Goal: Information Seeking & Learning: Learn about a topic

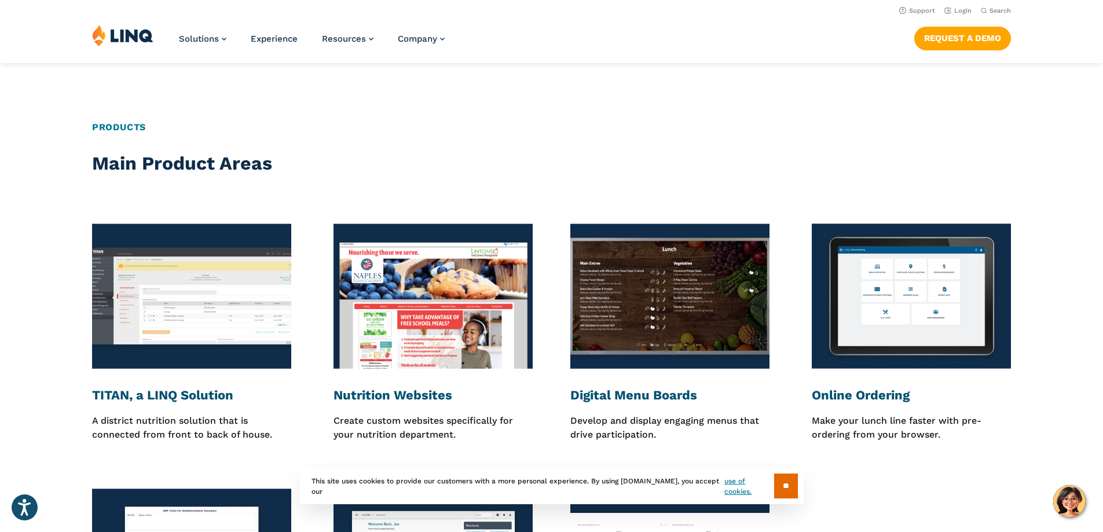
scroll to position [1506, 0]
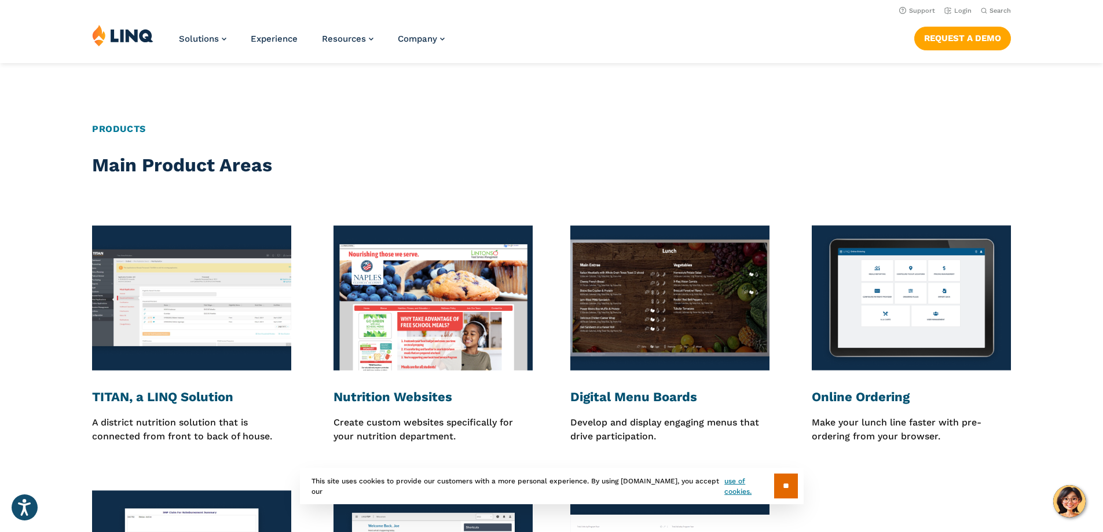
click at [156, 427] on p "A district nutrition solution that is connected from front to back of house." at bounding box center [191, 430] width 199 height 28
click at [114, 401] on h3 "TITAN, a LINQ Solution" at bounding box center [191, 397] width 199 height 16
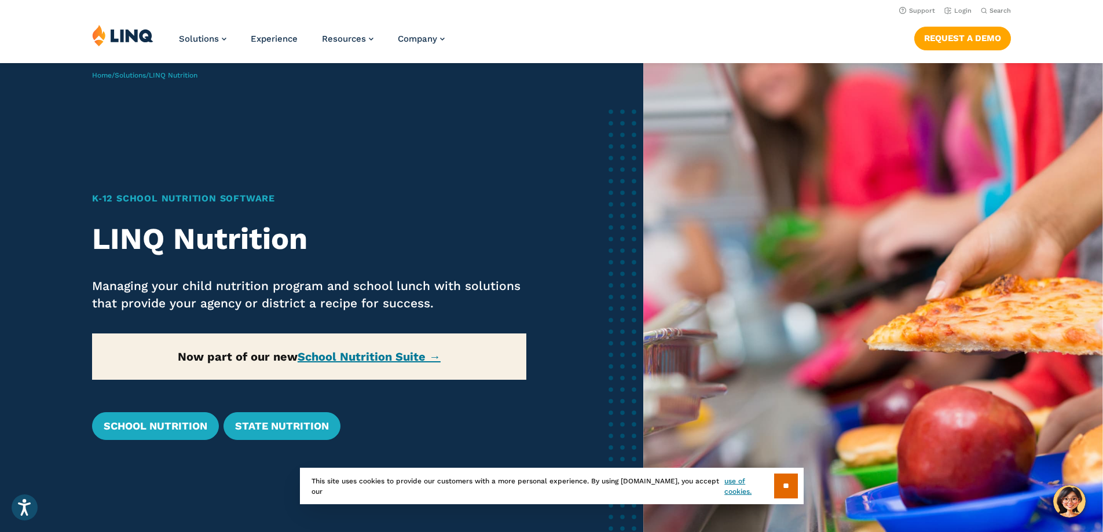
scroll to position [0, 0]
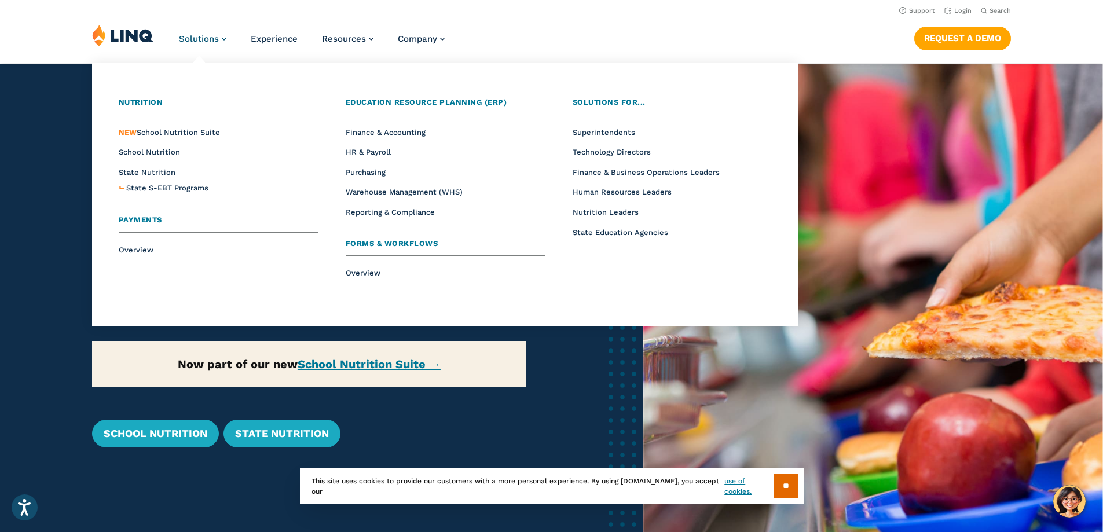
click at [189, 42] on span "Solutions" at bounding box center [199, 39] width 40 height 10
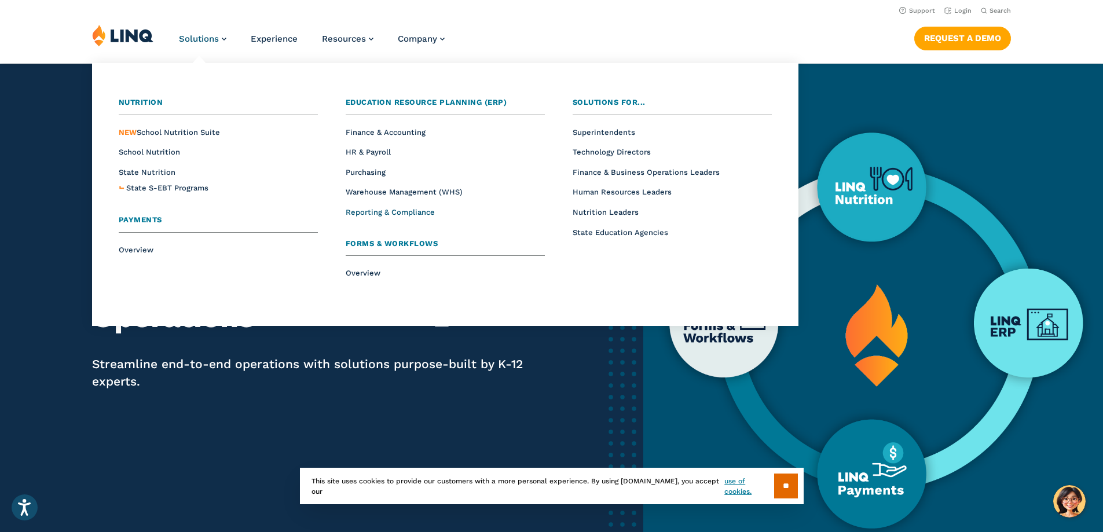
click at [363, 214] on span "Reporting & Compliance" at bounding box center [390, 212] width 89 height 9
